Goal: Task Accomplishment & Management: Use online tool/utility

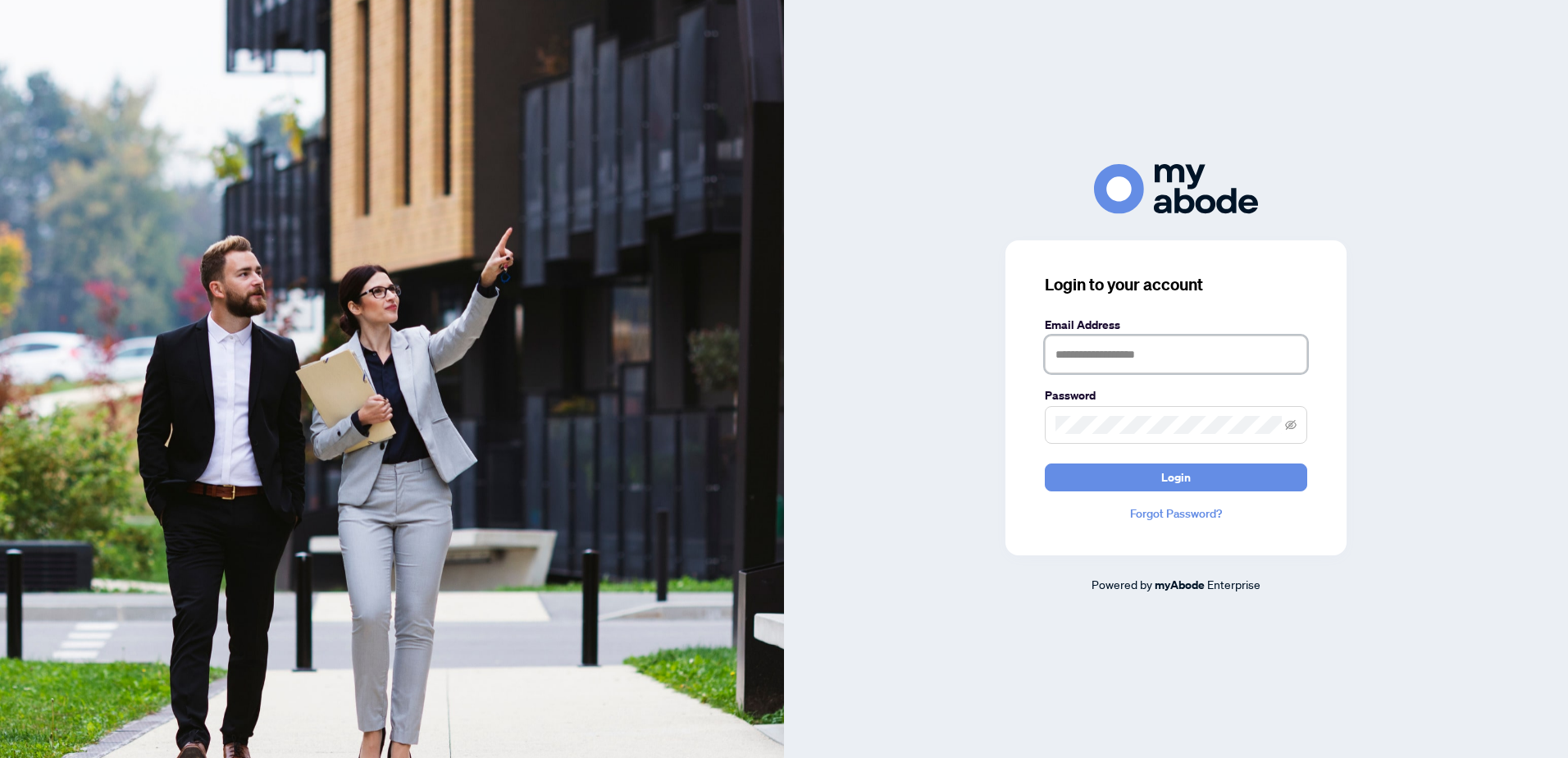
click at [806, 358] on input "text" at bounding box center [1176, 354] width 262 height 38
paste input "**********"
type input "**********"
click at [806, 477] on span "Login" at bounding box center [1176, 477] width 29 height 27
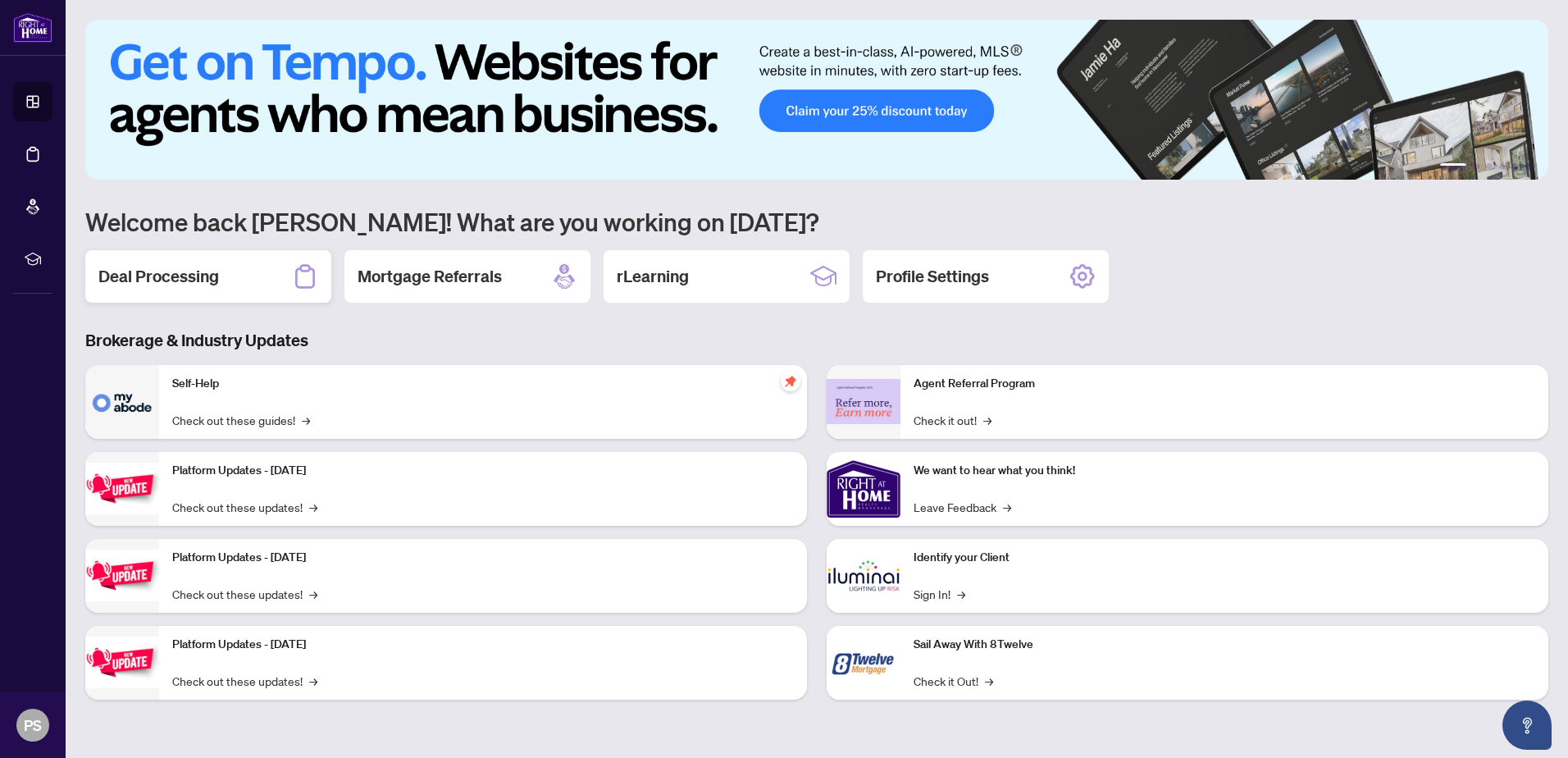
click at [238, 280] on div "Deal Processing" at bounding box center [208, 276] width 246 height 52
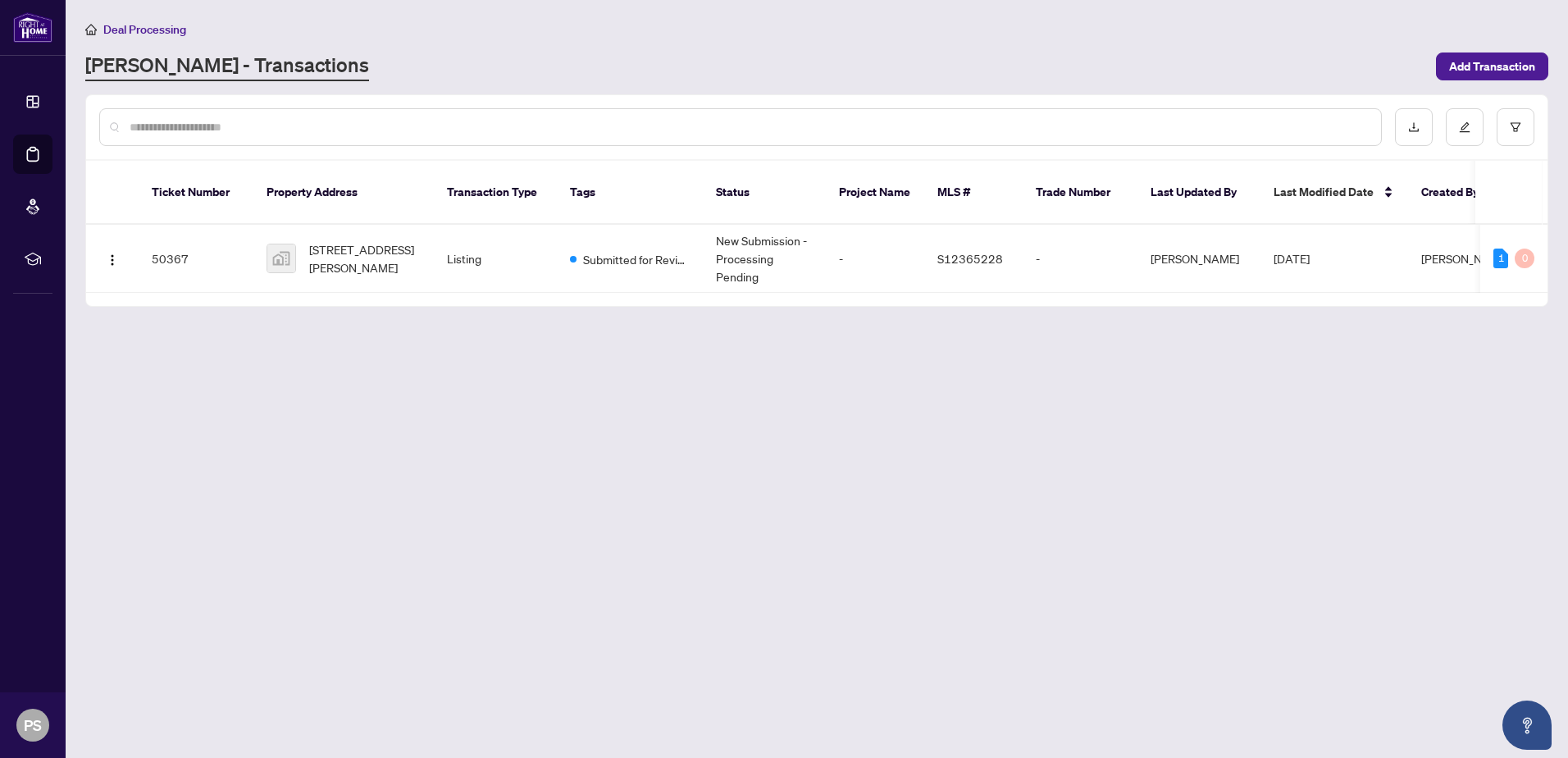
drag, startPoint x: 378, startPoint y: 270, endPoint x: 506, endPoint y: 277, distance: 128.2
click at [506, 277] on div "50367 53 Newton Street, Barrie, ON, Canada Listing Submitted for Review New Sub…" at bounding box center [817, 258] width 1461 height 68
drag, startPoint x: 1372, startPoint y: 280, endPoint x: 1426, endPoint y: 275, distance: 54.2
click at [1426, 275] on div "Ticket Number Property Address Transaction Type Tags Status Project Name MLS # …" at bounding box center [817, 233] width 1461 height 145
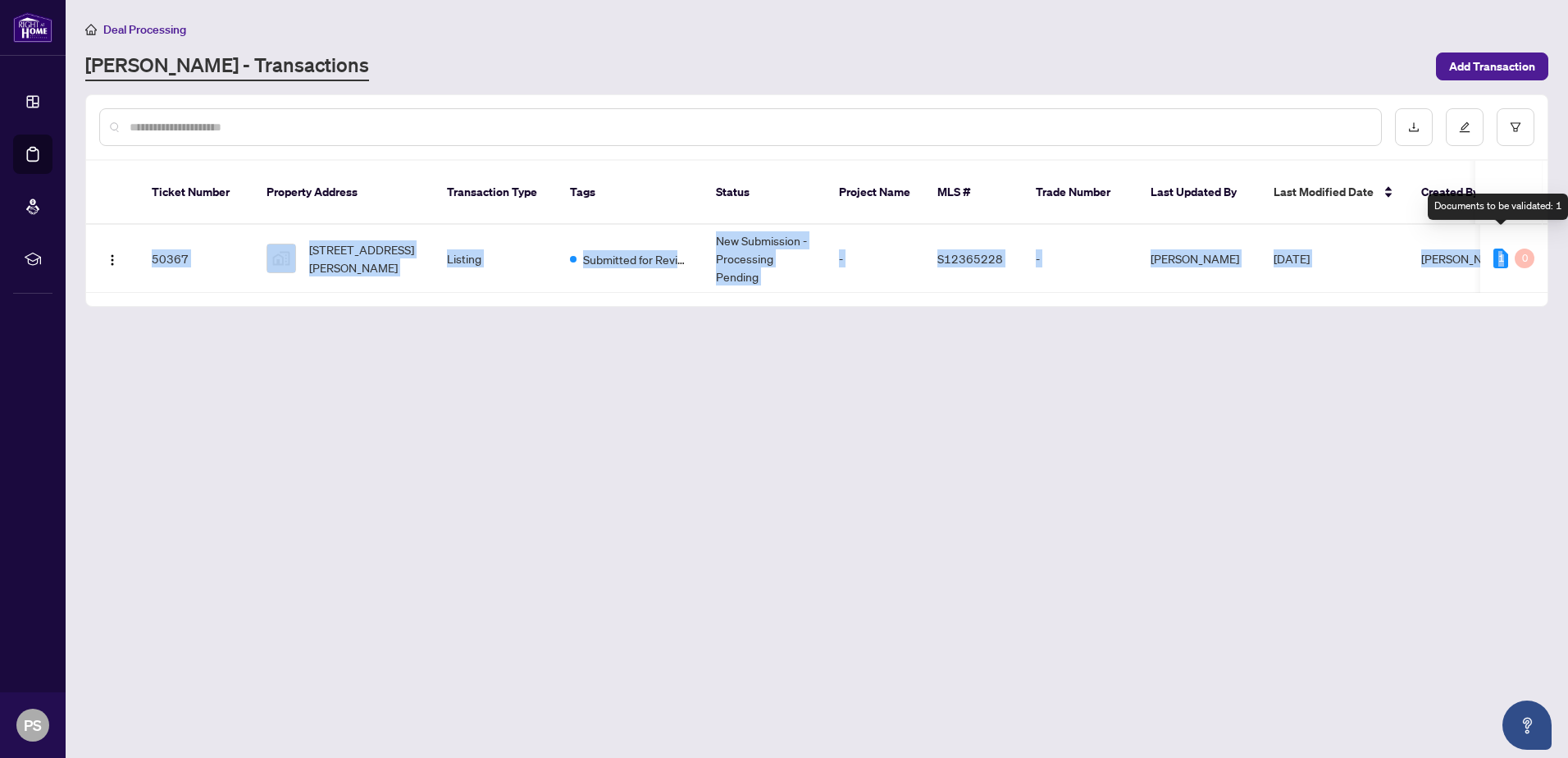
drag, startPoint x: 1502, startPoint y: 237, endPoint x: 1486, endPoint y: 300, distance: 65.0
click at [1486, 300] on main "Deal Processing RAHR - Transactions Add Transaction Ticket Number Property Addr…" at bounding box center [817, 379] width 1502 height 758
drag, startPoint x: 1486, startPoint y: 300, endPoint x: 1431, endPoint y: 349, distance: 73.7
click at [1431, 349] on main "Deal Processing RAHR - Transactions Add Transaction Ticket Number Property Addr…" at bounding box center [817, 379] width 1502 height 758
